Goal: Task Accomplishment & Management: Use online tool/utility

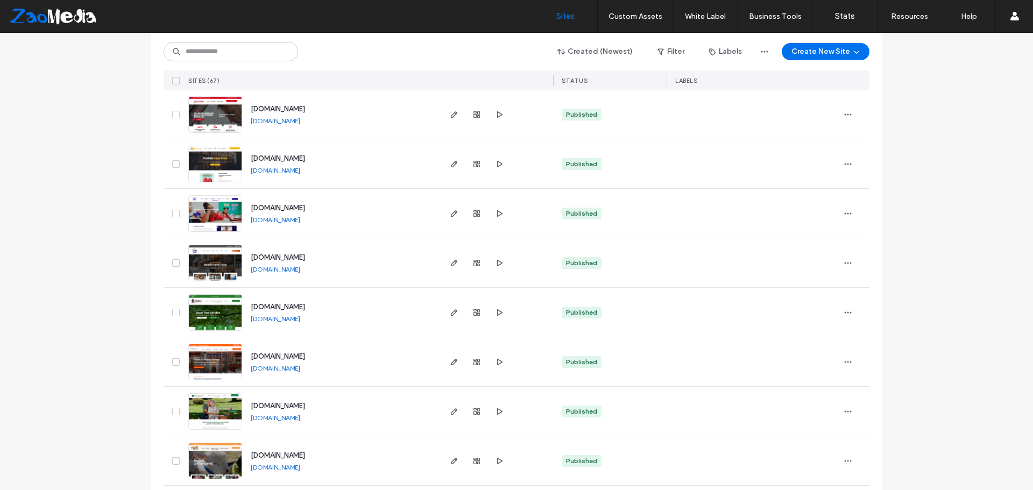
scroll to position [1937, 0]
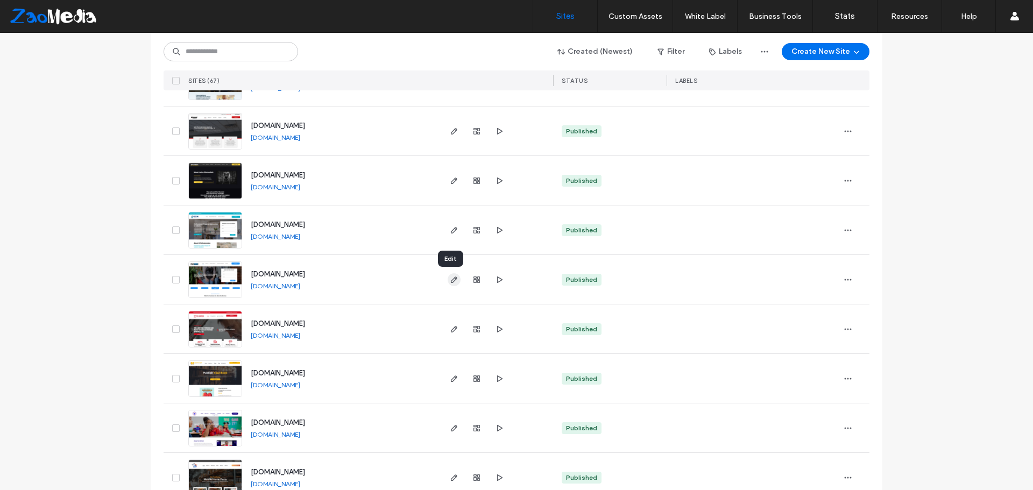
click at [451, 279] on icon "button" at bounding box center [454, 279] width 9 height 9
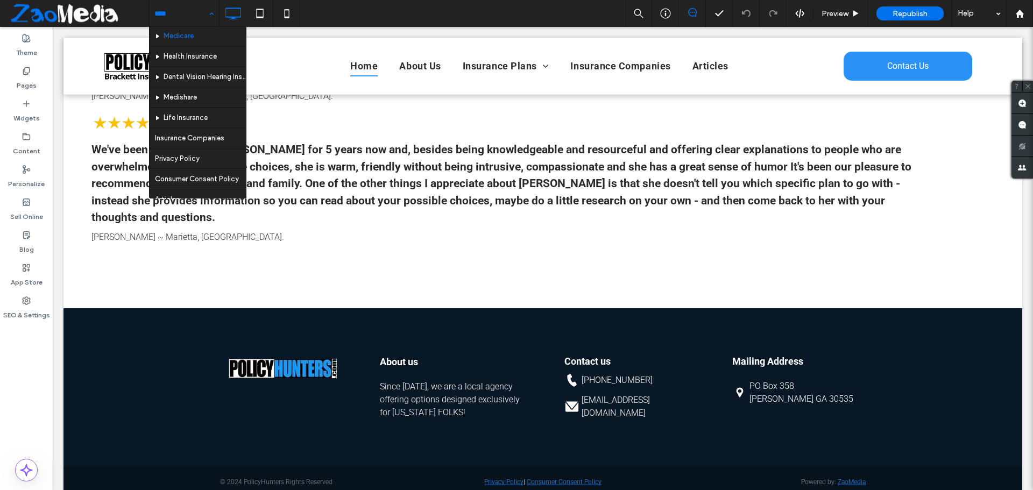
scroll to position [114, 0]
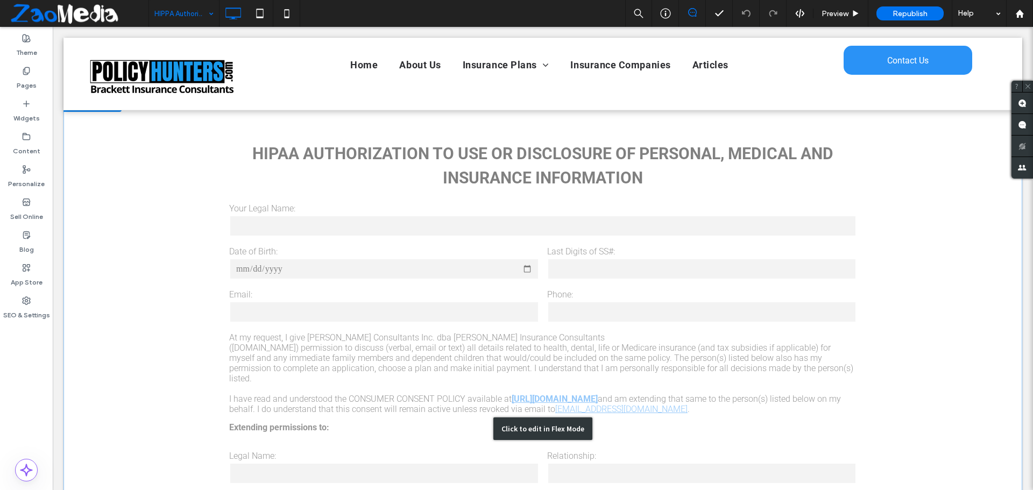
click at [340, 266] on div "Click to edit in Flex Mode" at bounding box center [542, 429] width 959 height 669
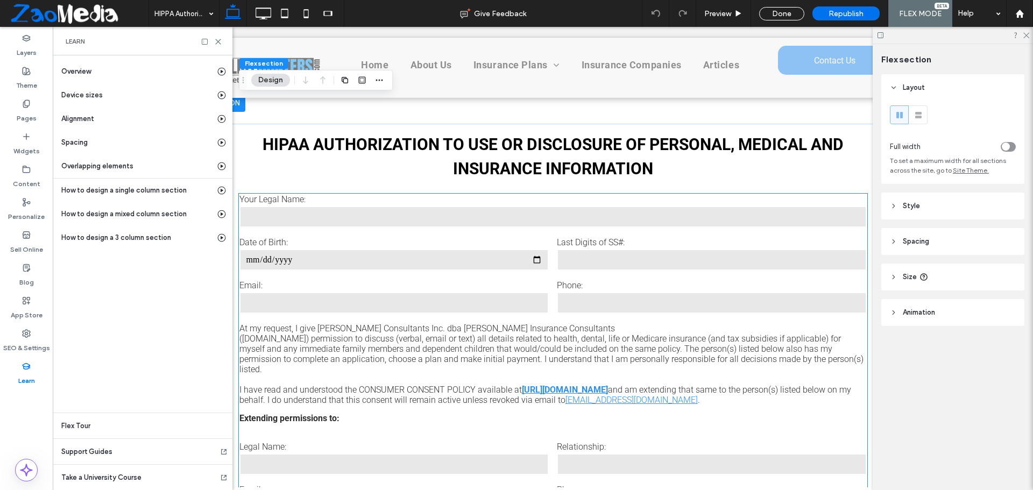
scroll to position [0, 56]
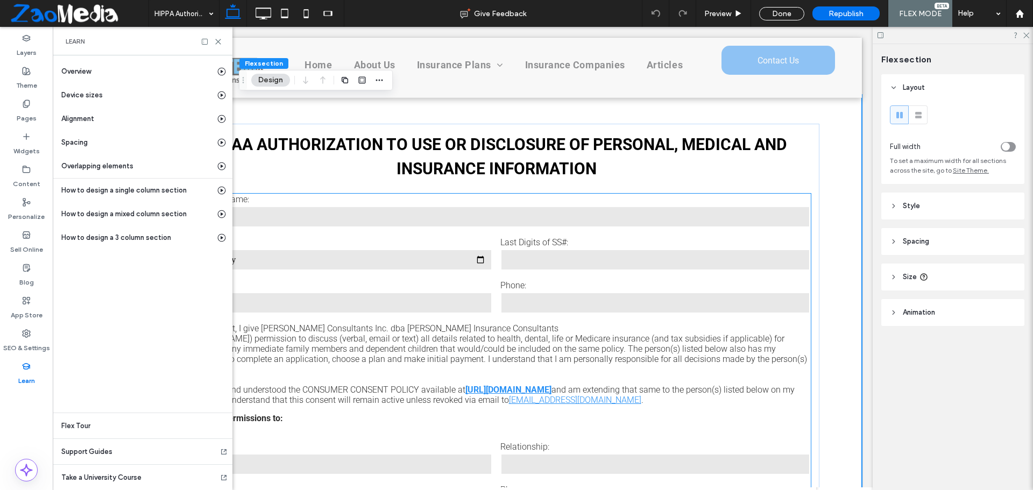
click at [330, 263] on input "date" at bounding box center [338, 260] width 310 height 22
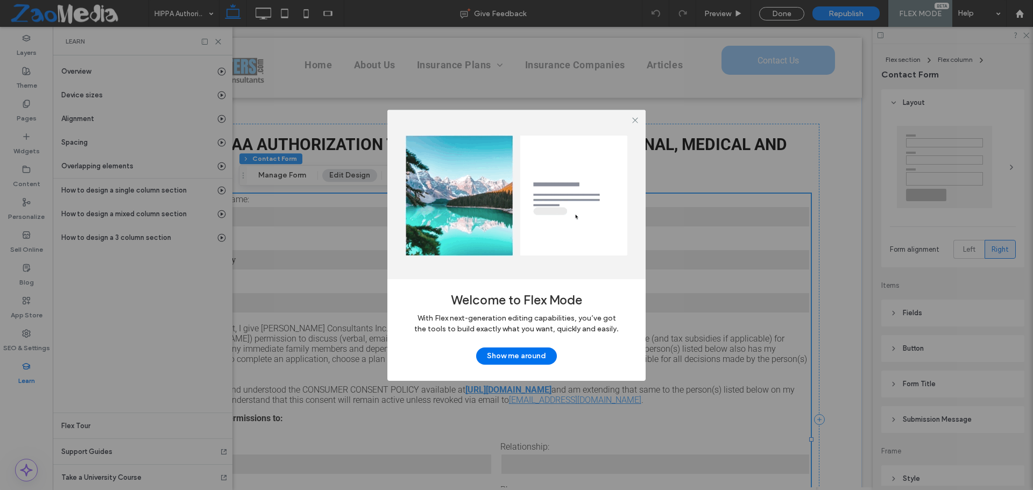
type input "*"
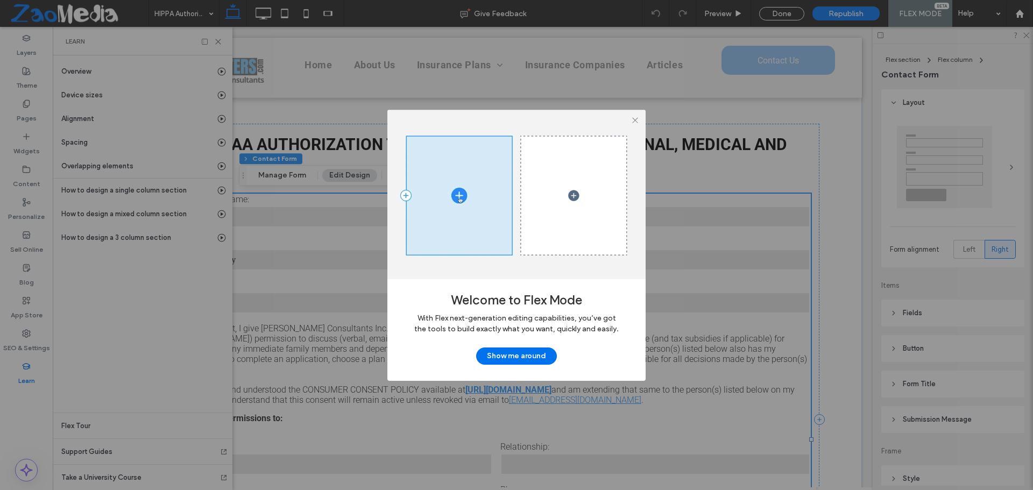
type input "***"
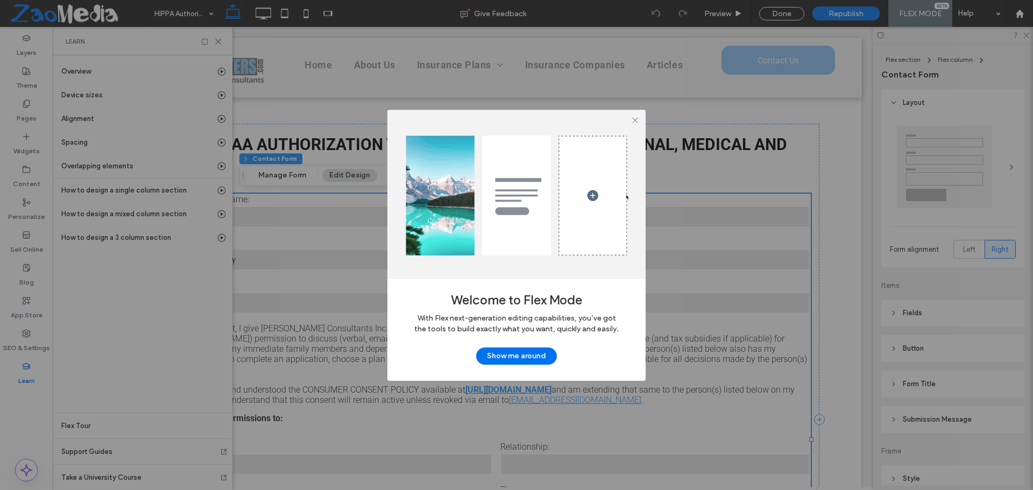
type input "*"
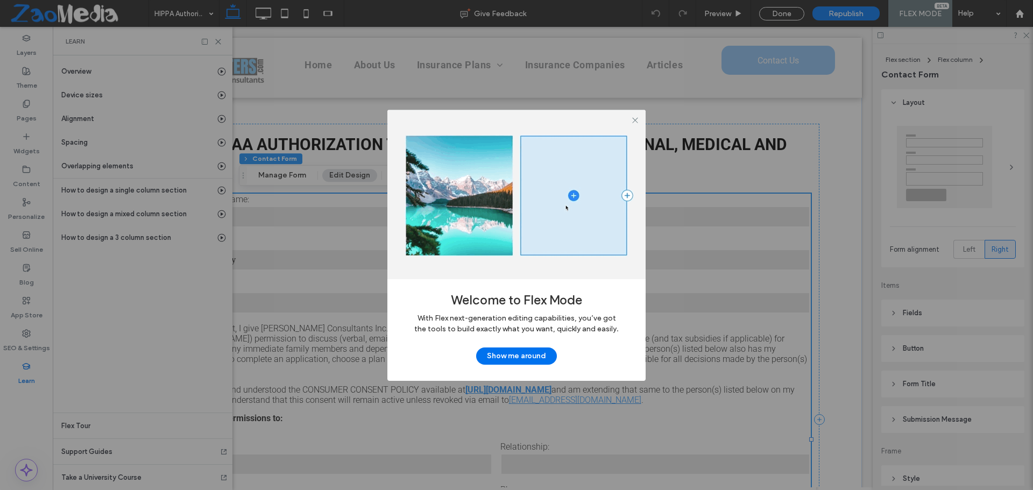
type input "***"
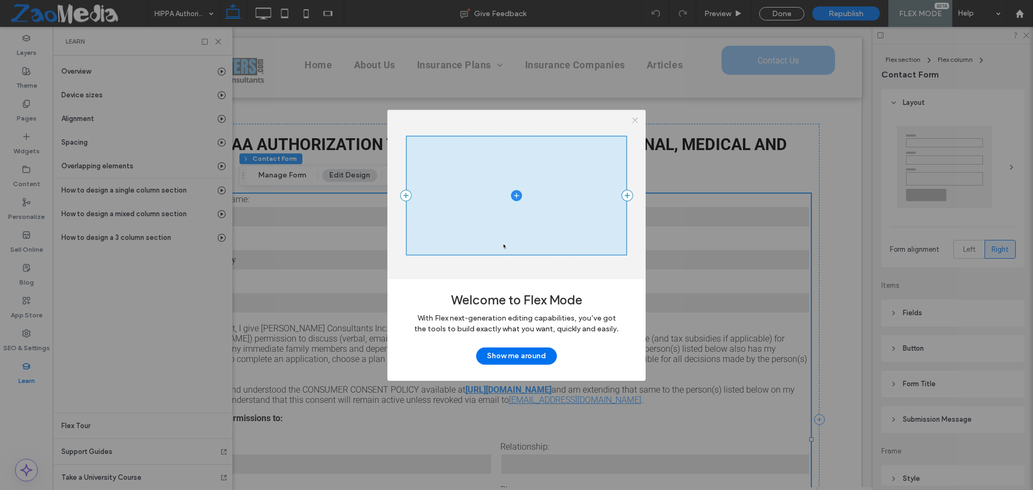
click at [639, 117] on icon at bounding box center [635, 120] width 8 height 8
